Goal: Check status: Check status

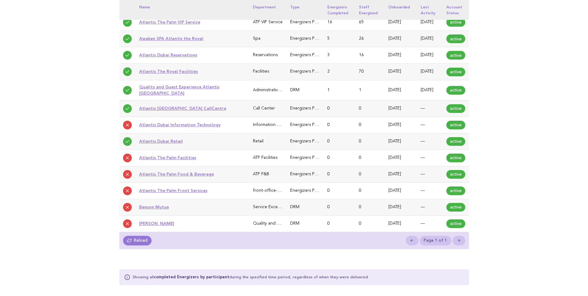
scroll to position [372, 0]
